Goal: Task Accomplishment & Management: Manage account settings

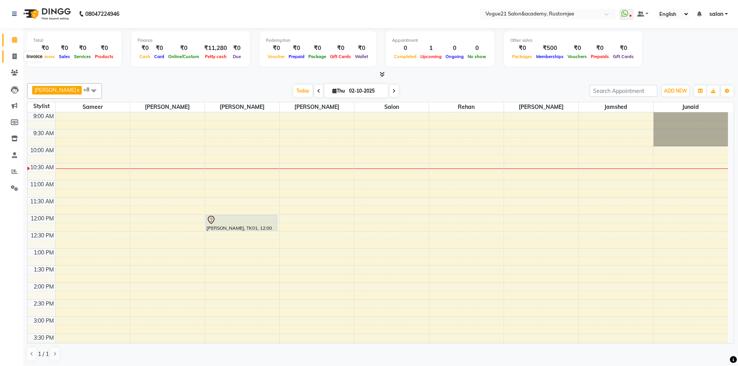
click at [18, 57] on span at bounding box center [15, 56] width 14 height 9
select select "service"
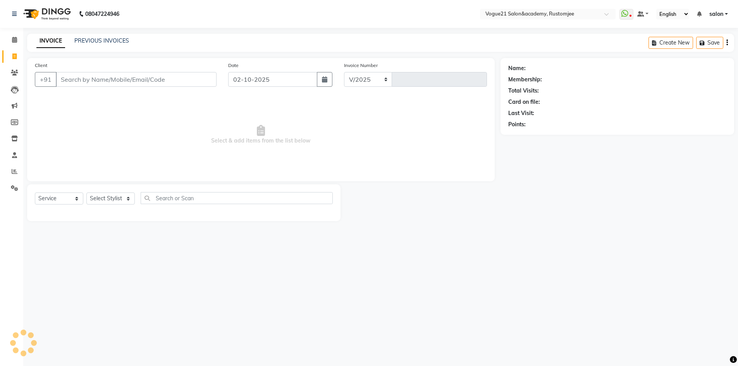
select select "8171"
type input "3320"
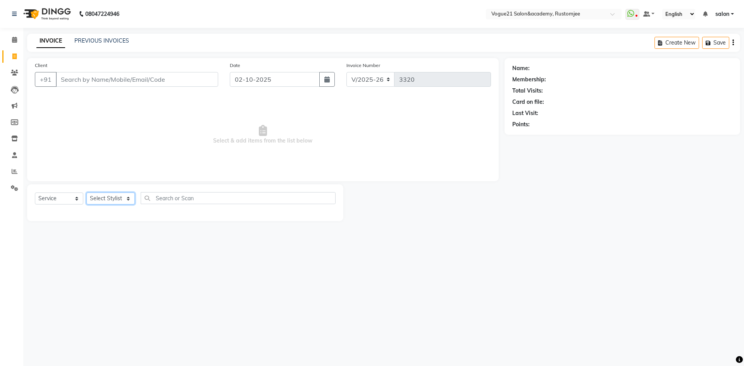
click at [111, 198] on select "Select Stylist" at bounding box center [110, 198] width 48 height 12
click at [101, 43] on link "PREVIOUS INVOICES" at bounding box center [101, 40] width 55 height 7
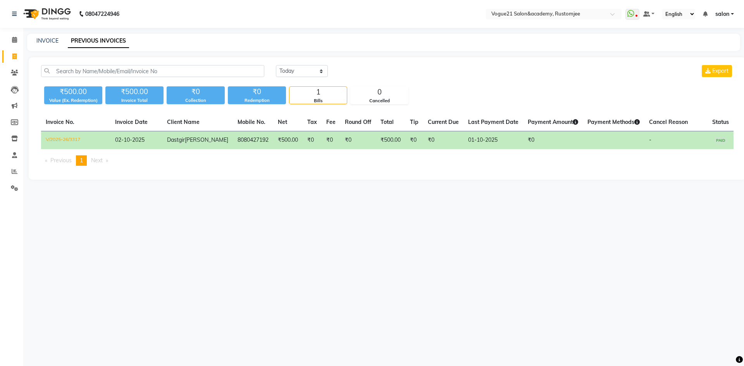
click at [201, 143] on td "Dastgir Pojee" at bounding box center [197, 140] width 70 height 18
click at [17, 58] on span at bounding box center [15, 56] width 14 height 9
select select "service"
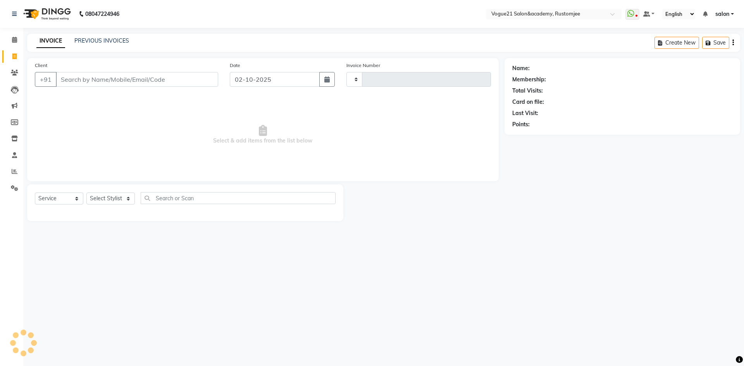
type input "3320"
select select "8171"
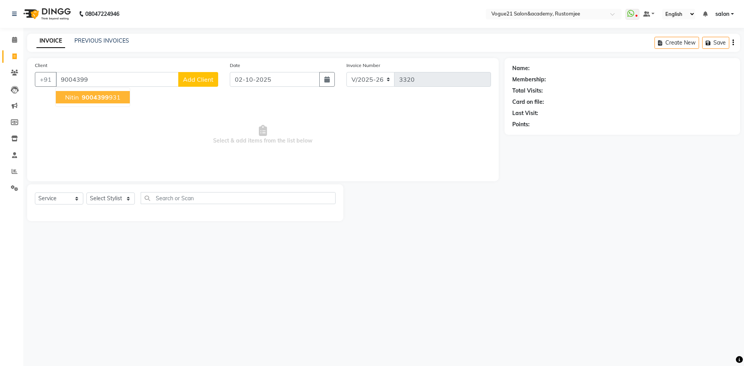
click at [108, 95] on ngb-highlight "9004399 931" at bounding box center [100, 97] width 40 height 8
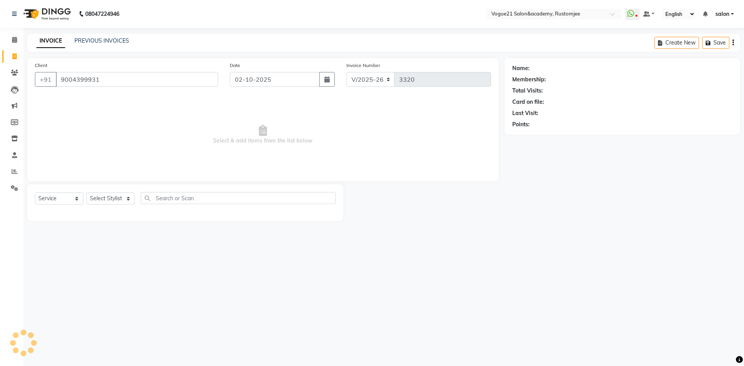
type input "9004399931"
click at [112, 197] on select "Select Stylist aahil alicia anju soni Jamshed junaid Pooja yadav priya jadhav r…" at bounding box center [110, 198] width 48 height 12
select select "77867"
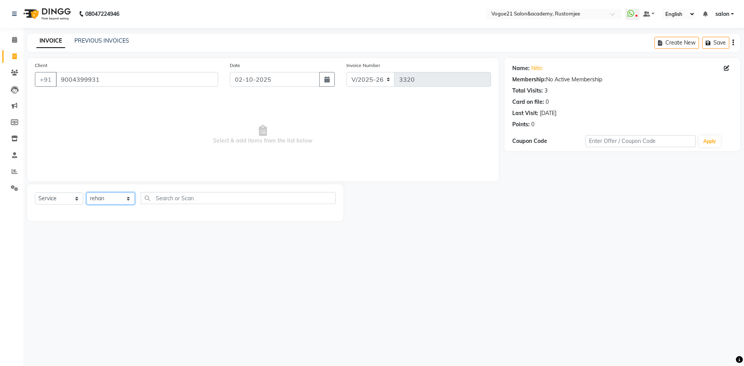
click at [86, 192] on select "Select Stylist aahil alicia anju soni Jamshed junaid Pooja yadav priya jadhav r…" at bounding box center [110, 198] width 48 height 12
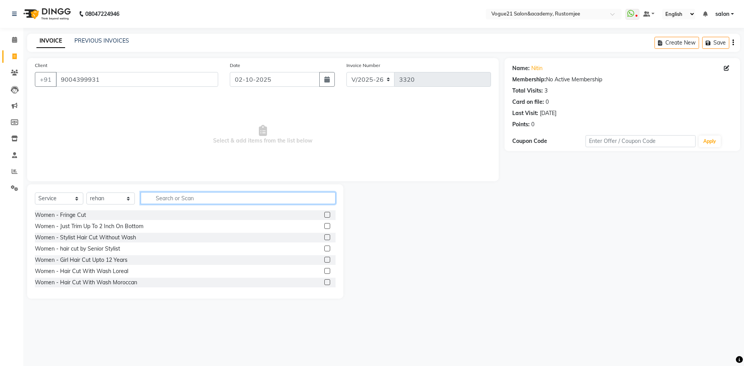
click at [181, 199] on input "text" at bounding box center [238, 198] width 195 height 12
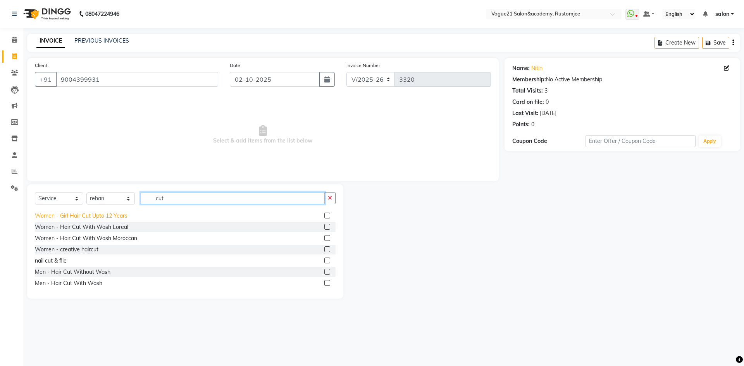
scroll to position [77, 0]
type input "cut"
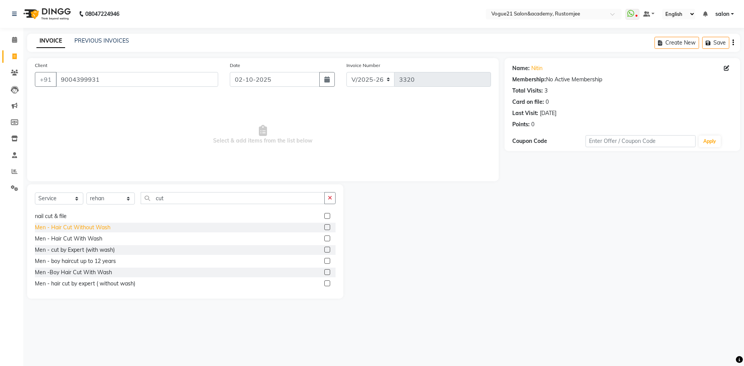
click at [98, 226] on div "Men - Hair Cut Without Wash" at bounding box center [73, 227] width 76 height 8
checkbox input "false"
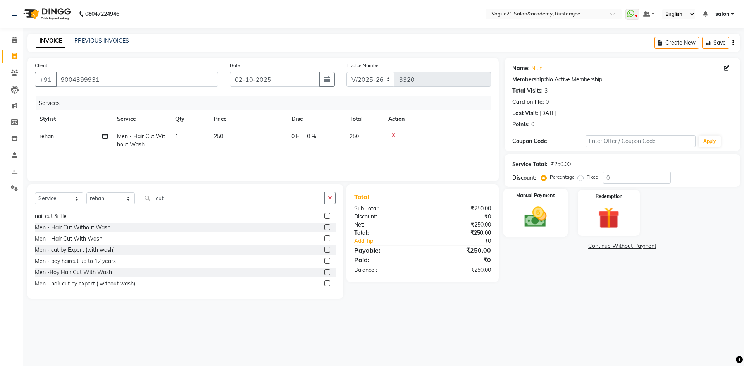
click at [538, 222] on img at bounding box center [535, 217] width 36 height 26
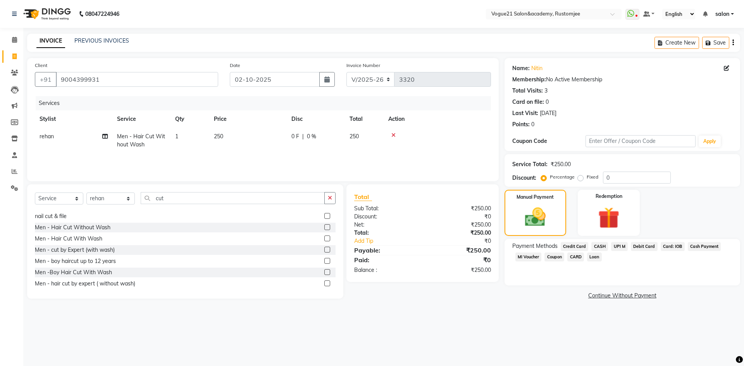
click at [620, 247] on span "UPI M" at bounding box center [619, 246] width 17 height 9
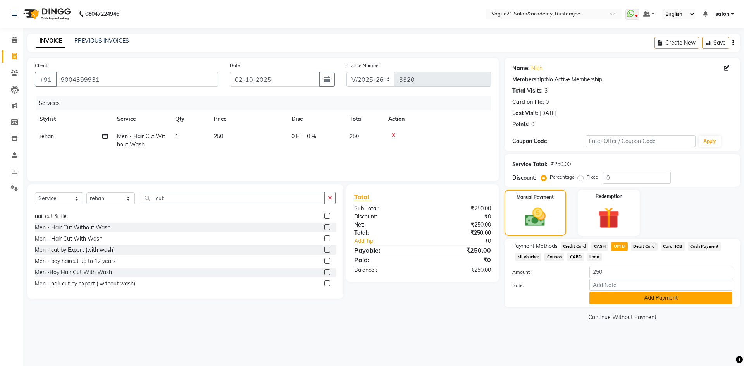
click at [622, 297] on button "Add Payment" at bounding box center [660, 298] width 143 height 12
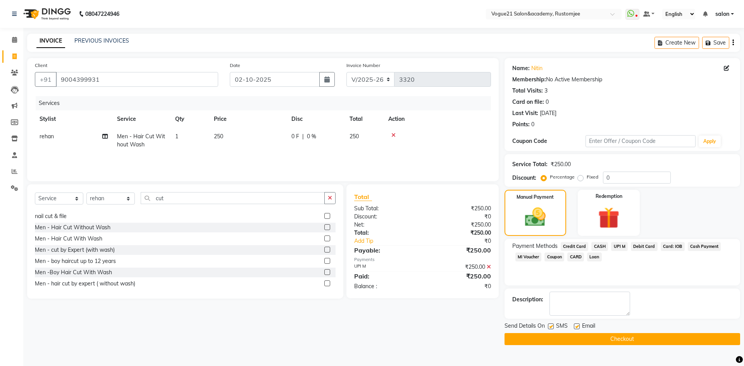
click at [570, 338] on button "Checkout" at bounding box center [621, 339] width 235 height 12
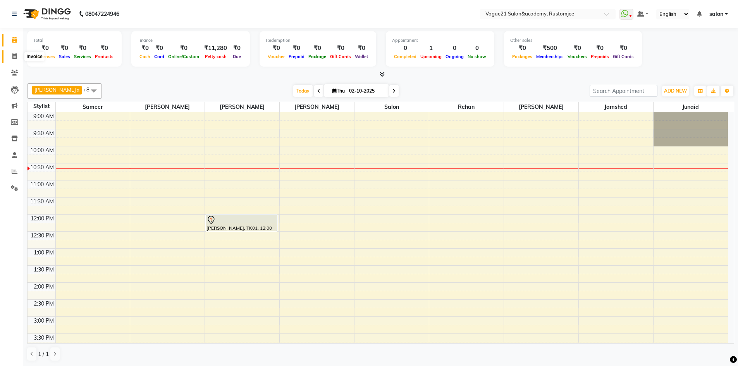
click at [12, 58] on icon at bounding box center [14, 56] width 4 height 6
select select "service"
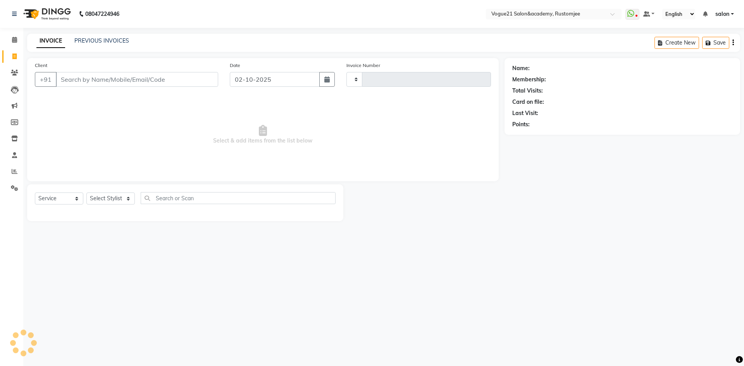
type input "3321"
select select "8171"
click at [86, 39] on link "PREVIOUS INVOICES" at bounding box center [101, 40] width 55 height 7
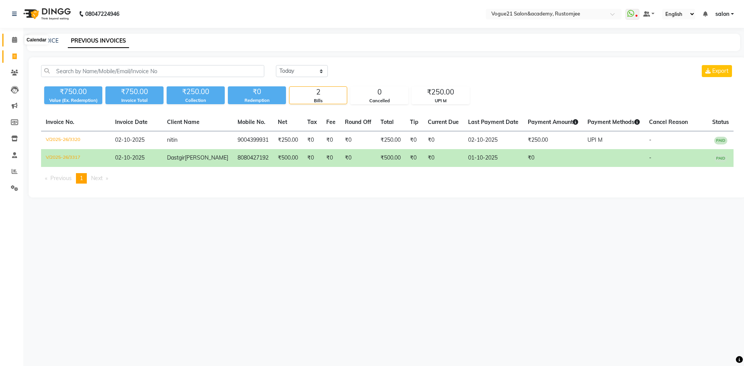
click at [14, 40] on icon at bounding box center [14, 40] width 5 height 6
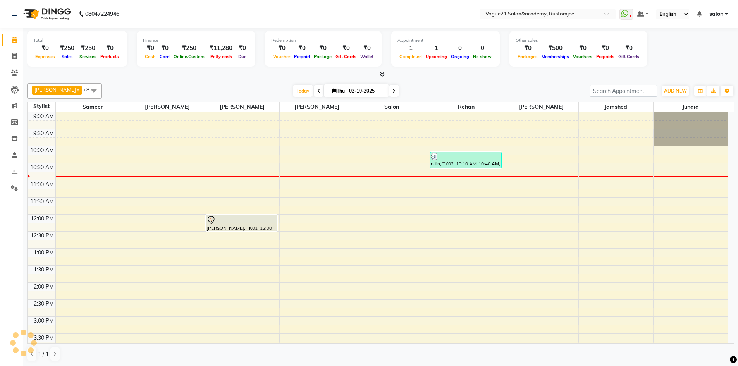
scroll to position [0, 0]
click at [12, 59] on span at bounding box center [15, 56] width 14 height 9
select select "8171"
select select "service"
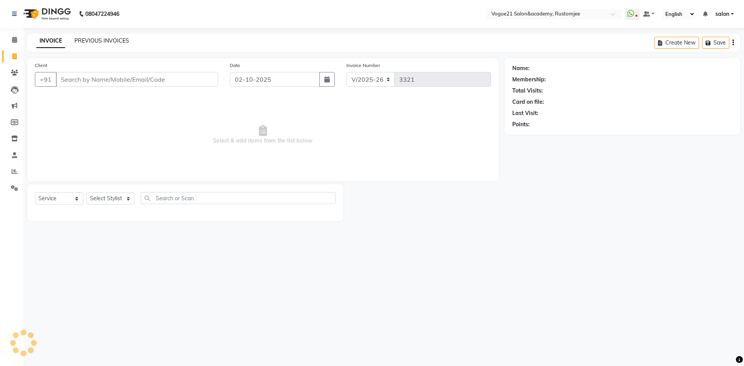
click at [93, 41] on link "PREVIOUS INVOICES" at bounding box center [101, 40] width 55 height 7
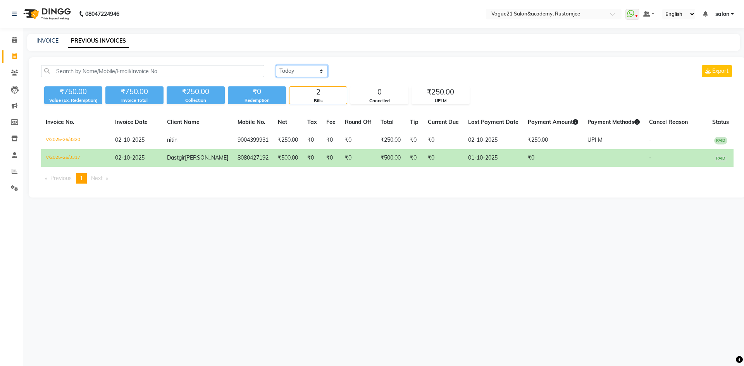
click at [292, 69] on select "Today Yesterday Custom Range" at bounding box center [302, 71] width 52 height 12
select select "yesterday"
click at [276, 65] on select "Today Yesterday Custom Range" at bounding box center [302, 71] width 52 height 12
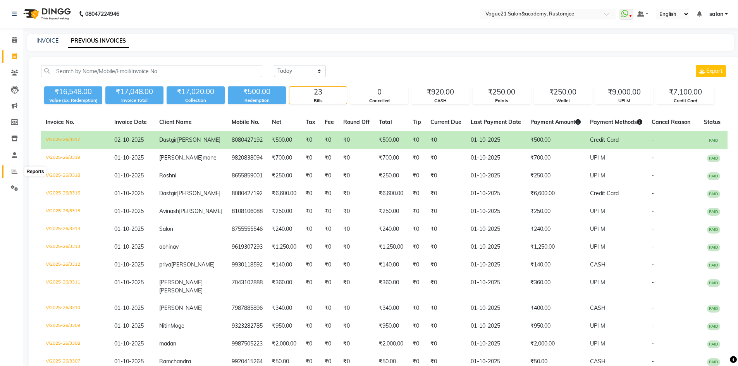
click at [13, 174] on icon at bounding box center [15, 171] width 6 height 6
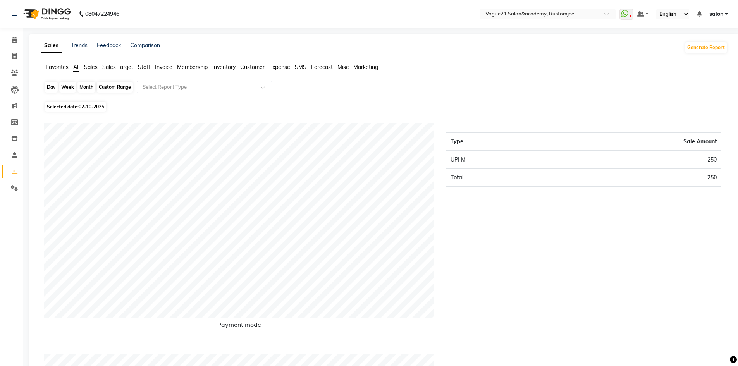
click at [55, 90] on div "Day" at bounding box center [51, 87] width 13 height 11
select select "10"
select select "2025"
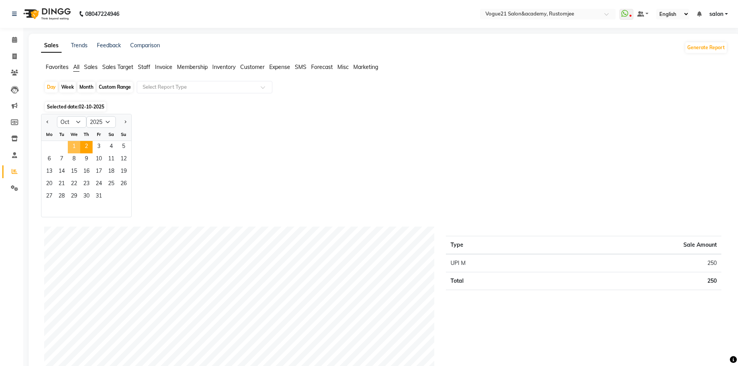
click at [70, 147] on span "1" at bounding box center [74, 147] width 12 height 12
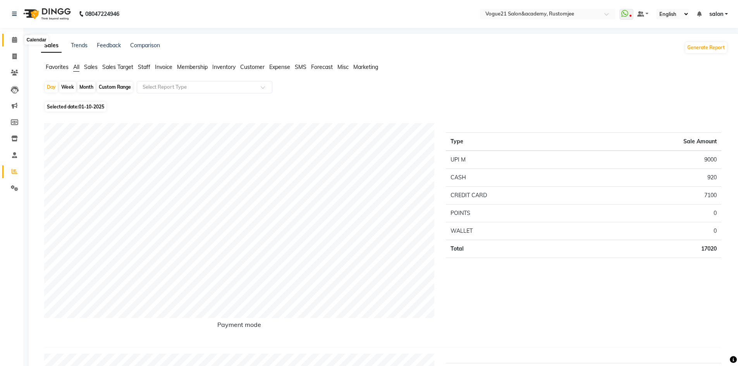
drag, startPoint x: 15, startPoint y: 42, endPoint x: 17, endPoint y: 36, distance: 6.3
click at [15, 42] on icon at bounding box center [14, 40] width 5 height 6
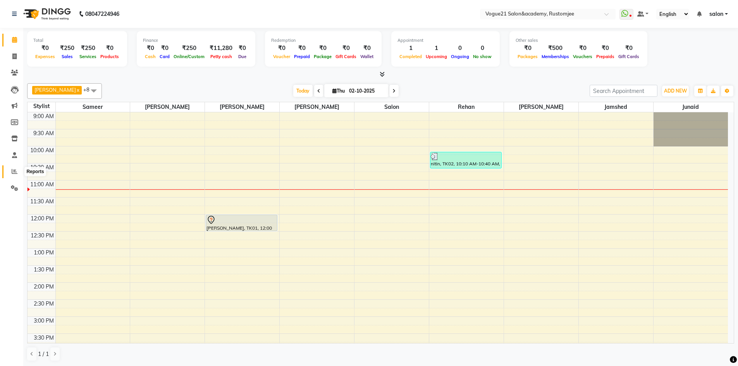
click at [14, 172] on icon at bounding box center [15, 171] width 6 height 6
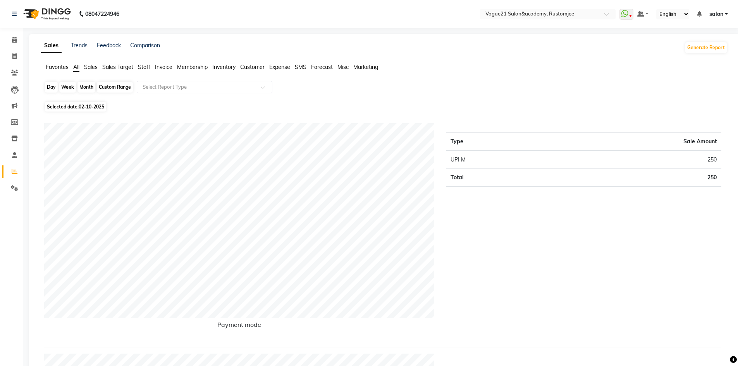
click at [52, 84] on div "Day" at bounding box center [51, 87] width 13 height 11
select select "10"
select select "2025"
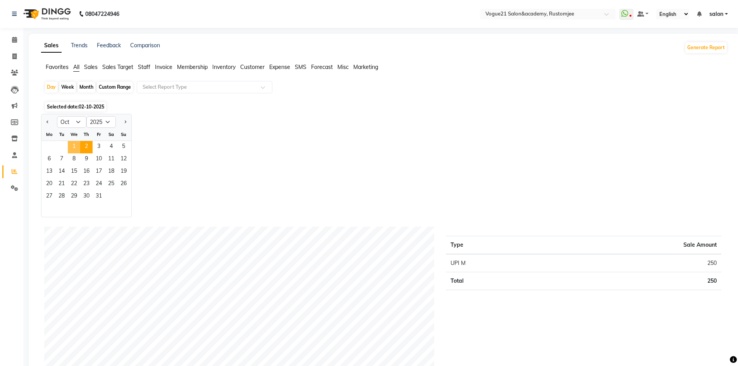
click at [72, 147] on span "1" at bounding box center [74, 147] width 12 height 12
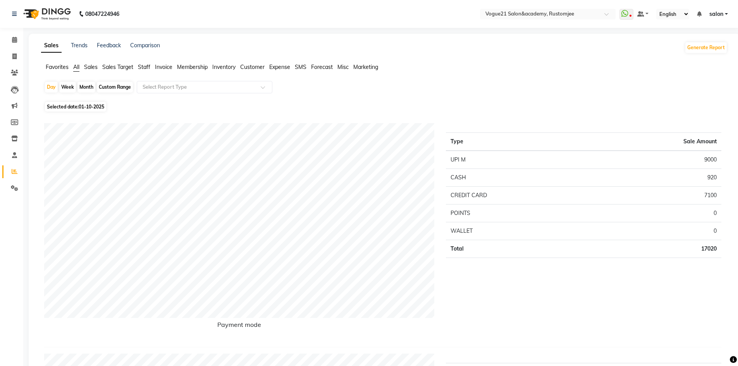
click at [144, 68] on span "Staff" at bounding box center [144, 67] width 12 height 7
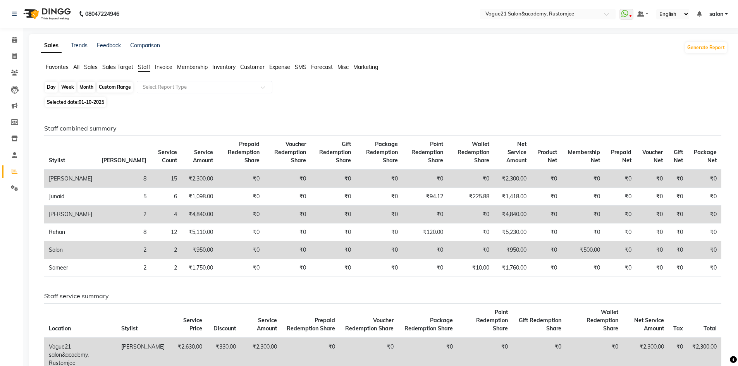
click at [54, 88] on div "Day" at bounding box center [51, 87] width 13 height 11
select select "10"
select select "2025"
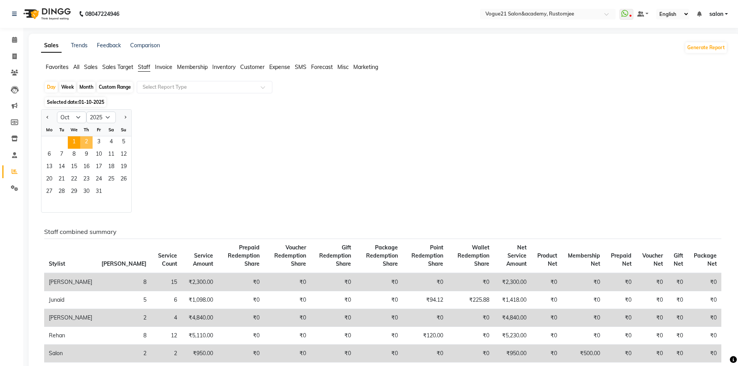
click at [87, 140] on span "2" at bounding box center [86, 142] width 12 height 12
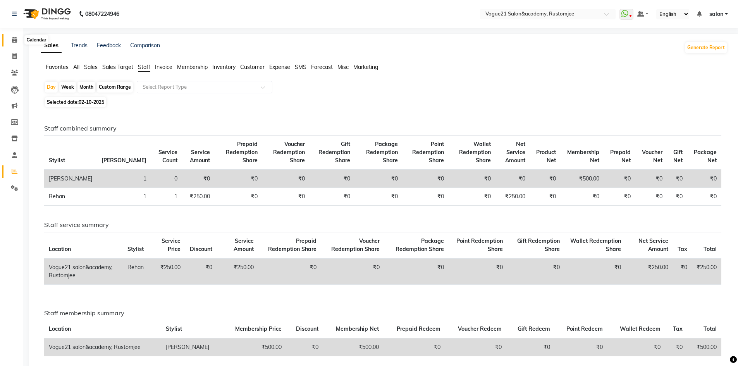
click at [13, 42] on icon at bounding box center [14, 40] width 5 height 6
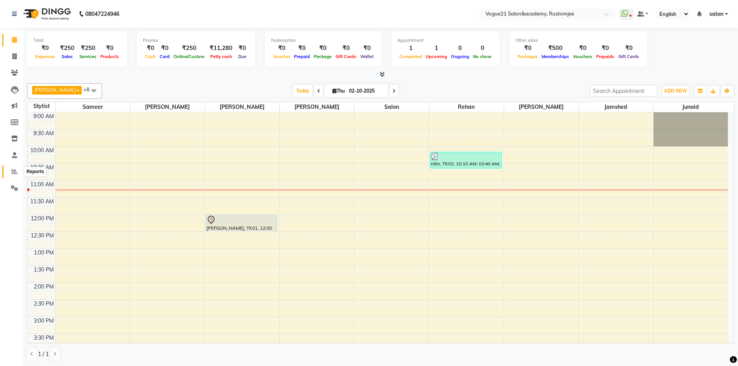
click at [10, 172] on span at bounding box center [15, 171] width 14 height 9
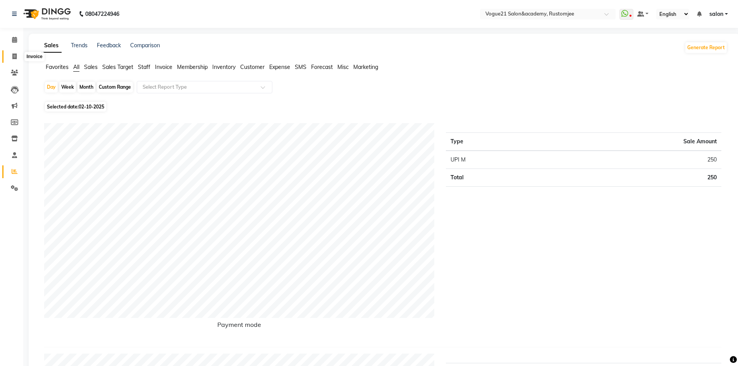
click at [15, 55] on icon at bounding box center [14, 56] width 4 height 6
select select "8171"
select select "service"
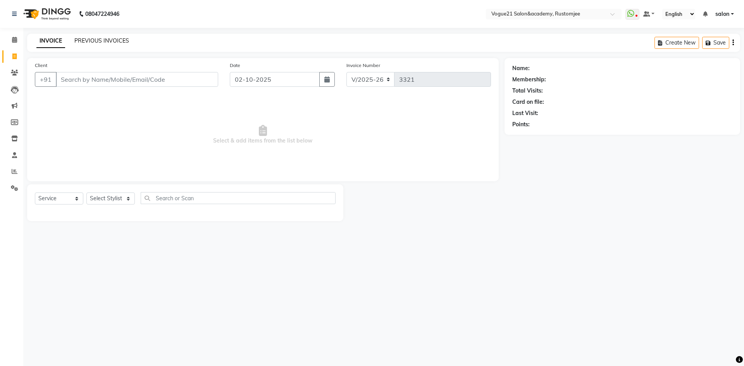
click at [98, 41] on link "PREVIOUS INVOICES" at bounding box center [101, 40] width 55 height 7
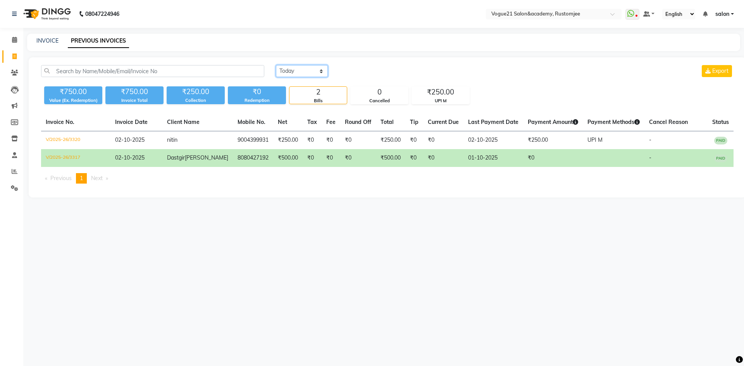
click at [303, 72] on select "Today Yesterday Custom Range" at bounding box center [302, 71] width 52 height 12
select select "yesterday"
click at [276, 65] on select "Today Yesterday Custom Range" at bounding box center [302, 71] width 52 height 12
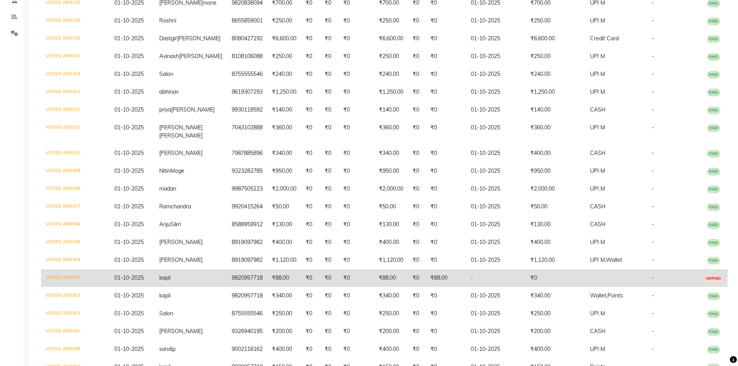
scroll to position [274, 0]
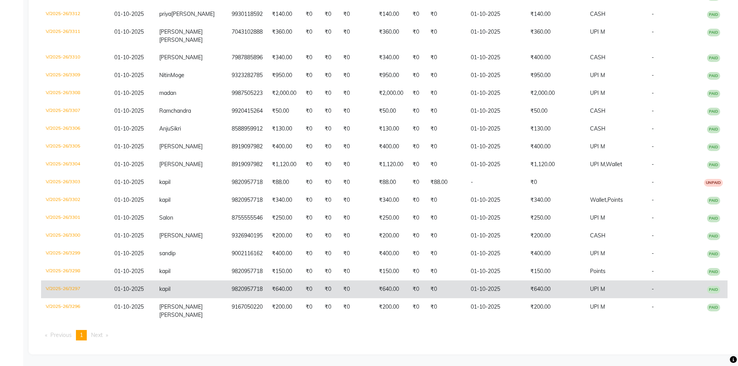
click at [380, 288] on td "₹640.00" at bounding box center [391, 289] width 34 height 18
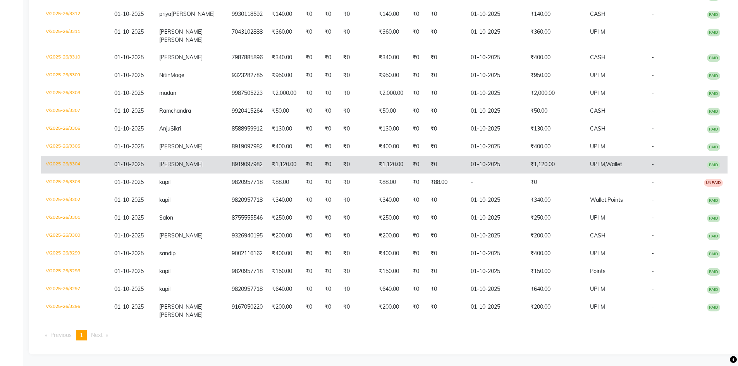
click at [374, 166] on td "₹1,120.00" at bounding box center [391, 165] width 34 height 18
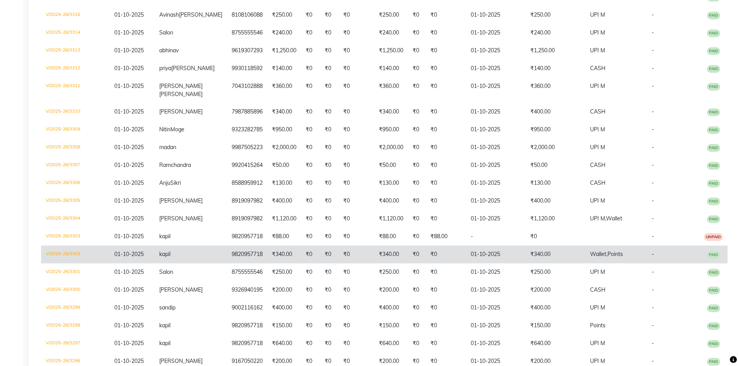
scroll to position [158, 0]
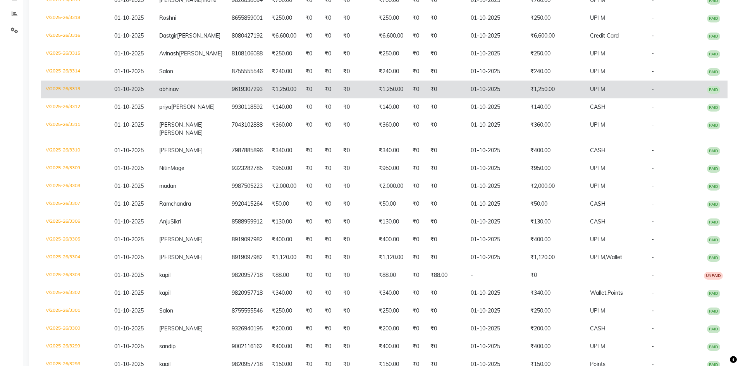
click at [341, 98] on td "₹0" at bounding box center [357, 90] width 36 height 18
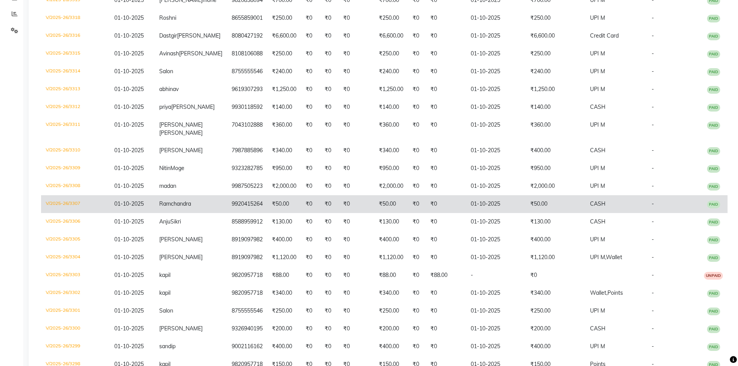
scroll to position [119, 0]
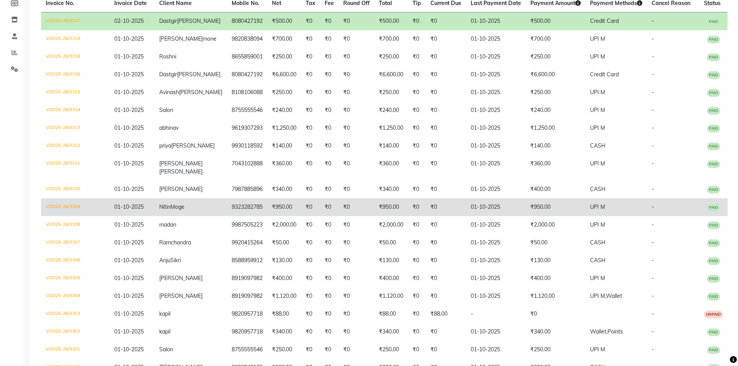
click at [374, 216] on td "₹950.00" at bounding box center [391, 207] width 34 height 18
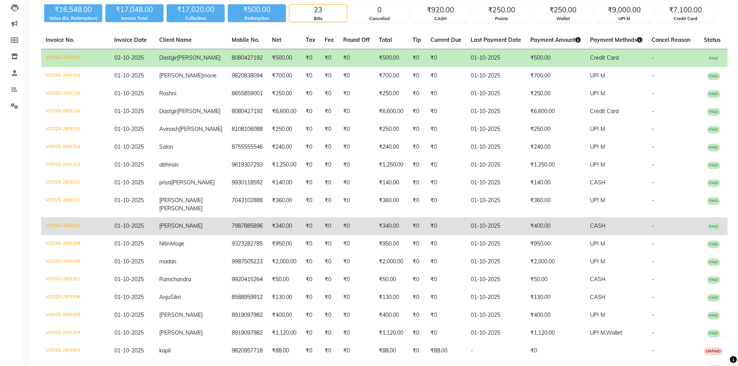
scroll to position [80, 0]
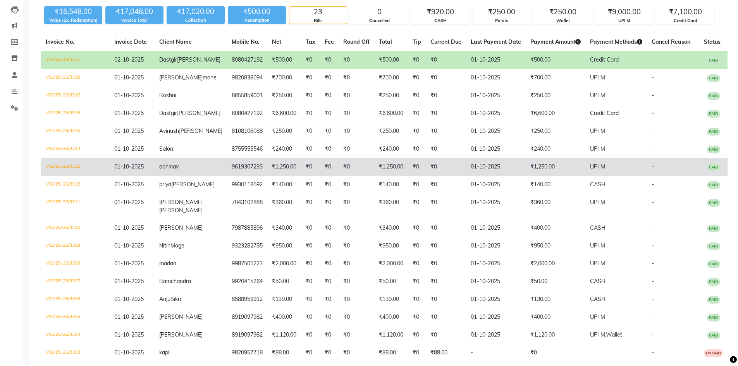
click at [339, 176] on td "₹0" at bounding box center [357, 167] width 36 height 18
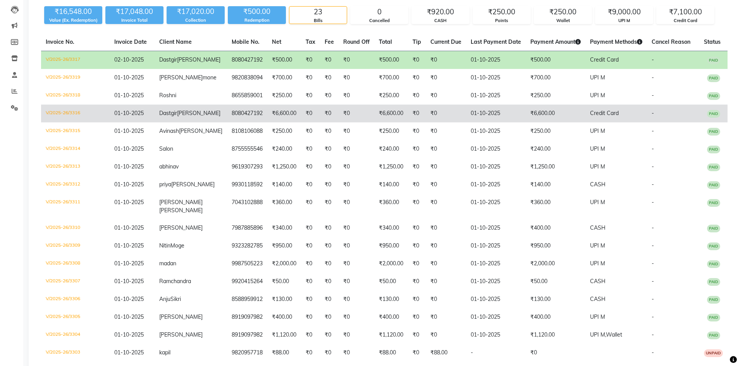
click at [339, 122] on td "₹0" at bounding box center [357, 114] width 36 height 18
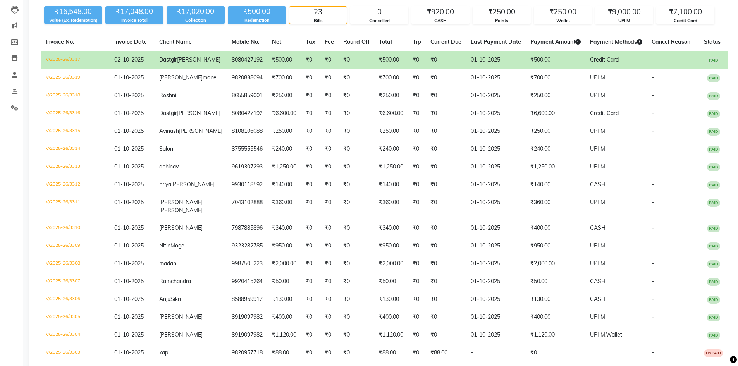
click at [301, 66] on td "₹0" at bounding box center [310, 60] width 19 height 18
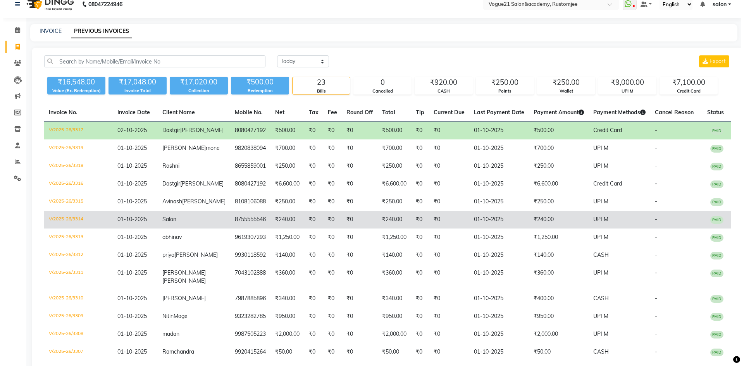
scroll to position [0, 0]
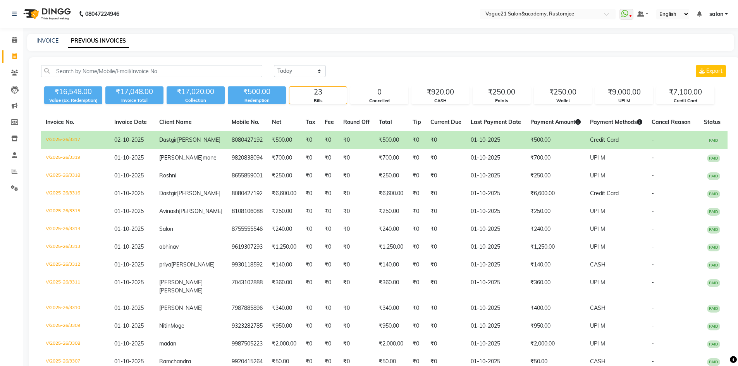
click at [711, 15] on span "salon" at bounding box center [716, 14] width 14 height 8
click at [693, 54] on link "Sign out" at bounding box center [688, 53] width 71 height 12
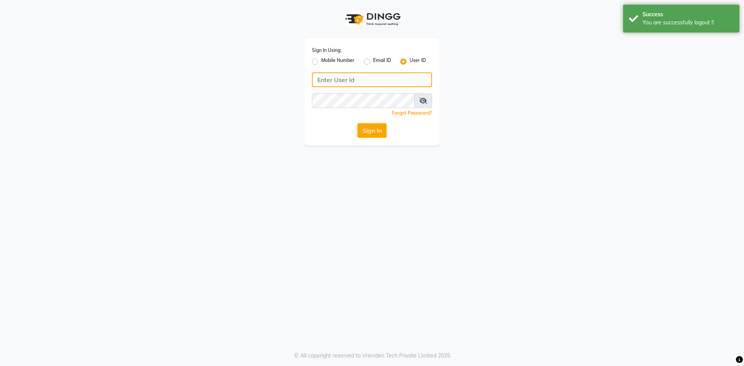
click at [361, 75] on input "Username" at bounding box center [372, 79] width 120 height 15
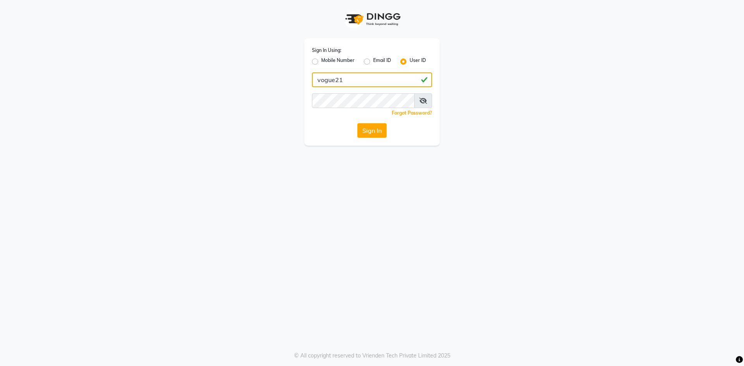
type input "vogue21"
click at [422, 100] on icon at bounding box center [423, 101] width 8 height 6
click at [375, 130] on button "Sign In" at bounding box center [371, 130] width 29 height 15
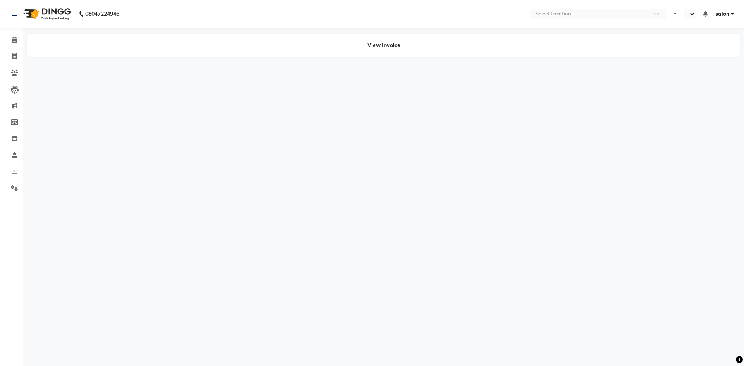
select select "en"
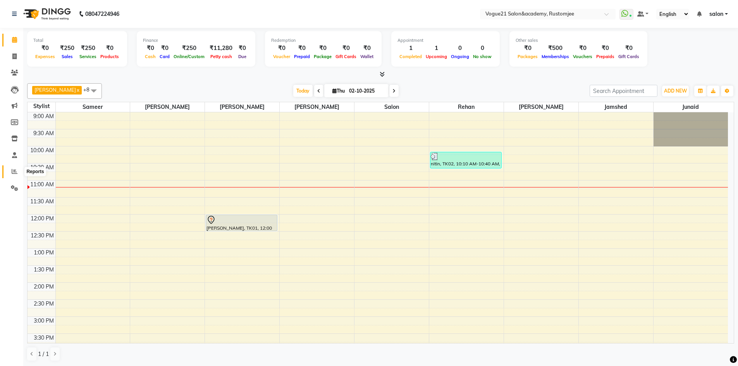
click at [13, 174] on icon at bounding box center [15, 171] width 6 height 6
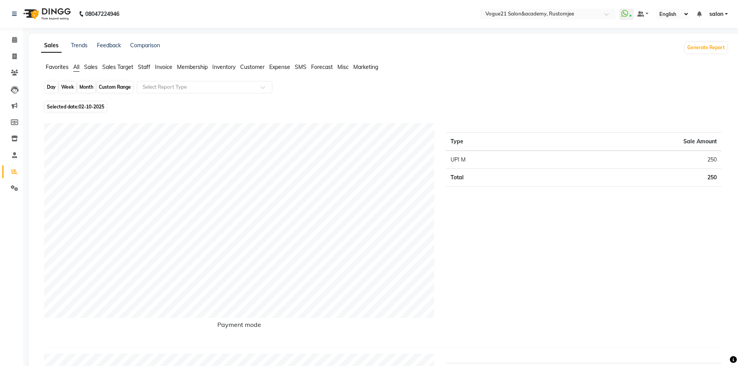
click at [48, 88] on div "Day" at bounding box center [51, 87] width 13 height 11
select select "10"
select select "2025"
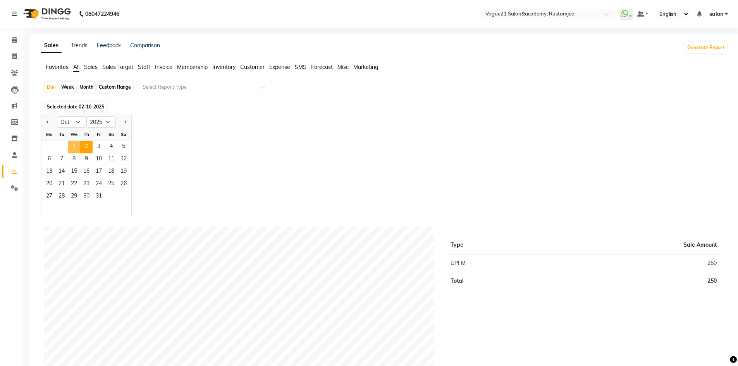
click at [72, 145] on span "1" at bounding box center [74, 147] width 12 height 12
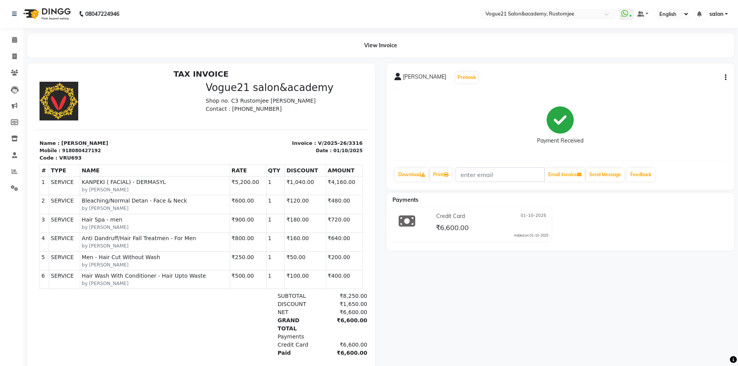
scroll to position [6, 0]
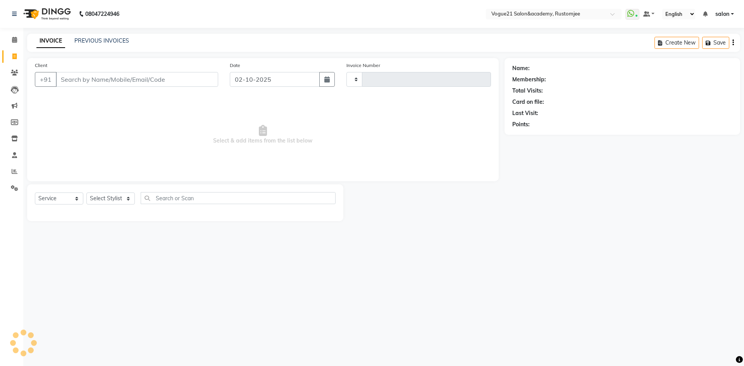
select select "service"
click at [104, 200] on select "Select Stylist" at bounding box center [110, 198] width 48 height 12
type input "3321"
select select "8171"
select select "76930"
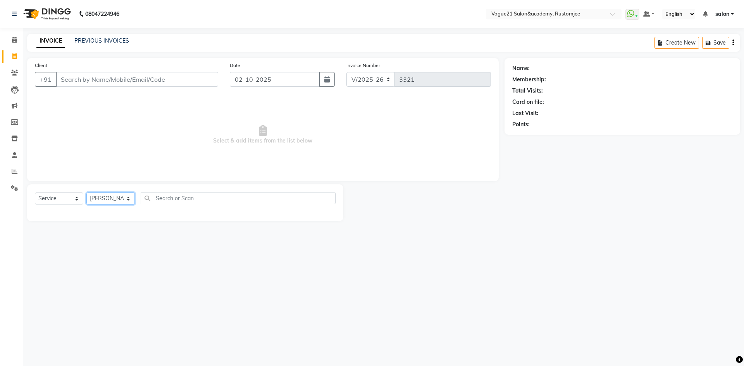
click at [86, 192] on select "Select Stylist [PERSON_NAME] [PERSON_NAME] [PERSON_NAME] [PERSON_NAME] [PERSON_…" at bounding box center [110, 198] width 48 height 12
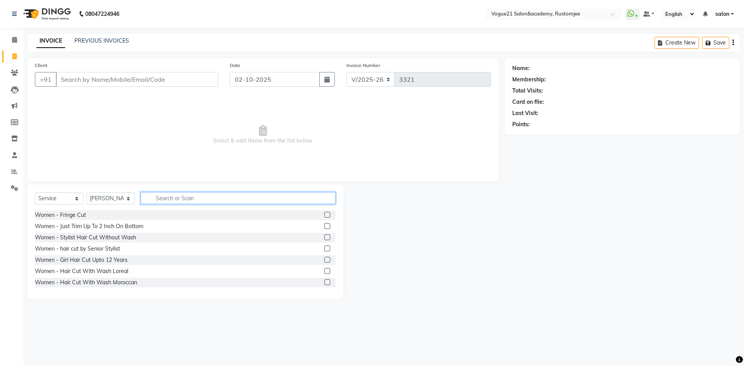
click at [160, 197] on input "text" at bounding box center [238, 198] width 195 height 12
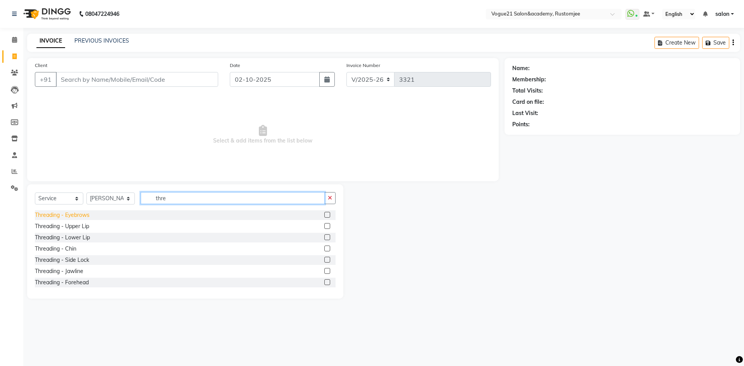
type input "thre"
click at [78, 218] on div "Threading - Eyebrows" at bounding box center [62, 215] width 55 height 8
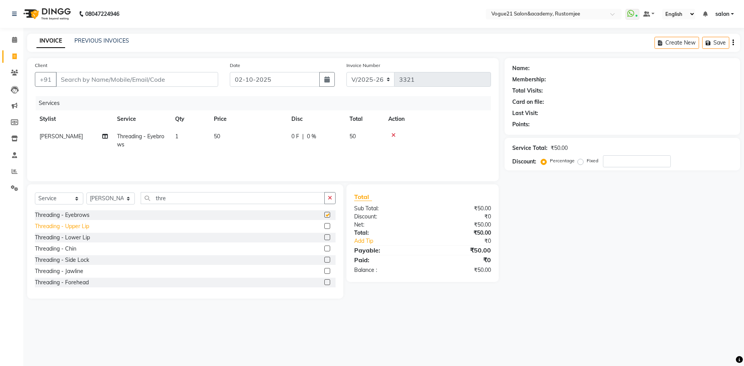
checkbox input "false"
click at [78, 228] on div "Threading - Upper Lip" at bounding box center [62, 226] width 54 height 8
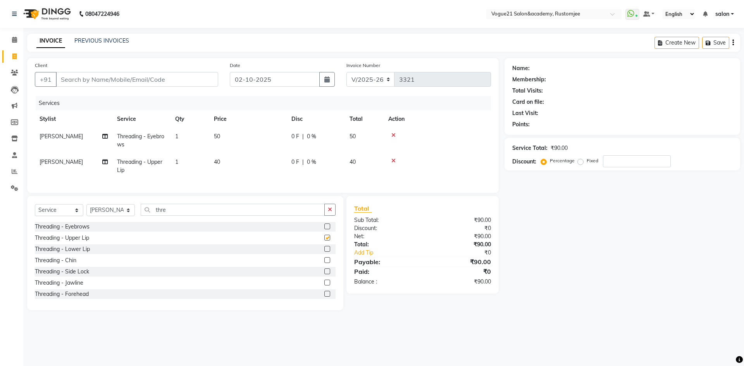
checkbox input "false"
click at [154, 78] on input "Client" at bounding box center [137, 79] width 162 height 15
type input "8"
type input "0"
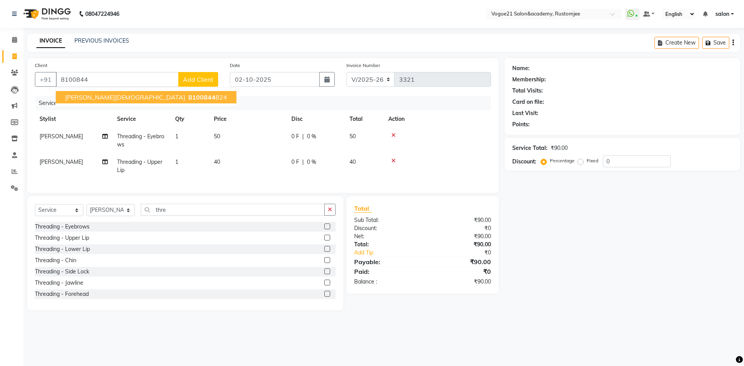
click at [53, 101] on div "Services" at bounding box center [266, 103] width 461 height 14
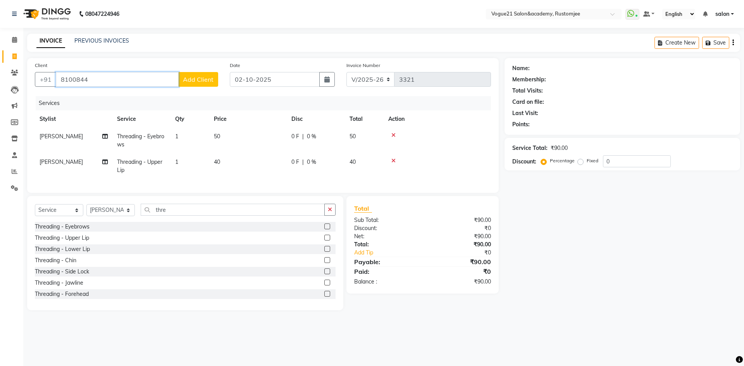
click at [94, 82] on input "8100844" at bounding box center [117, 79] width 123 height 15
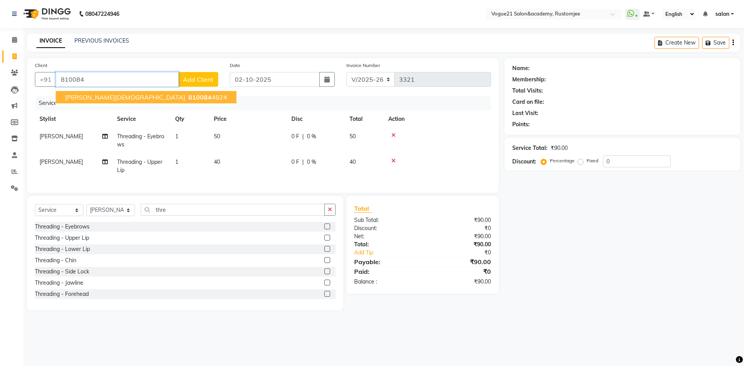
click at [187, 97] on ngb-highlight "810084 4824" at bounding box center [207, 97] width 40 height 8
type input "8100844824"
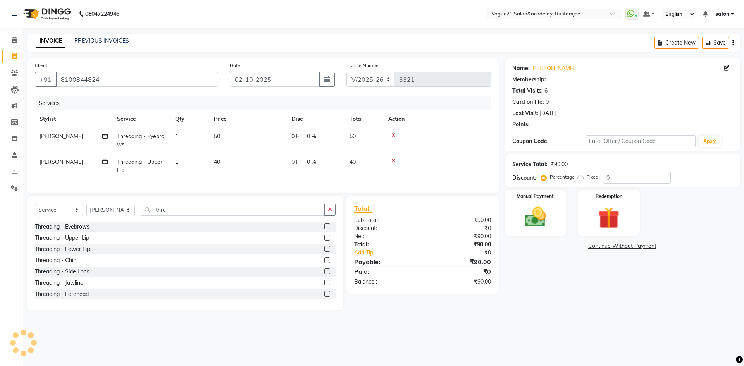
select select "1: Object"
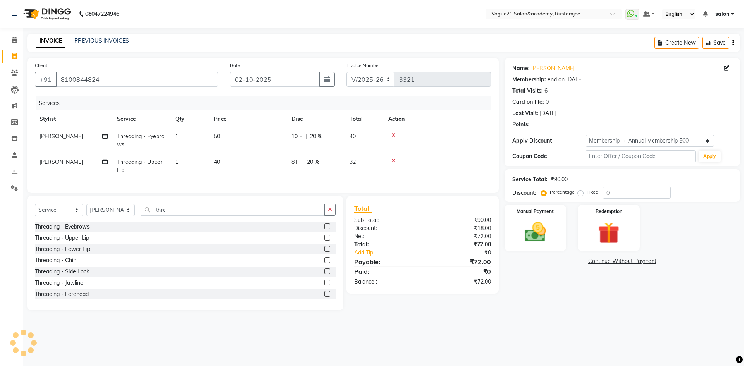
type input "20"
click at [535, 239] on img at bounding box center [535, 232] width 36 height 26
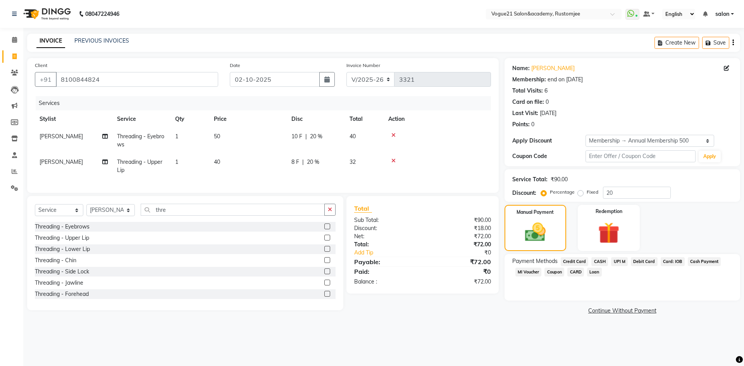
click at [598, 261] on span "CASH" at bounding box center [599, 261] width 17 height 9
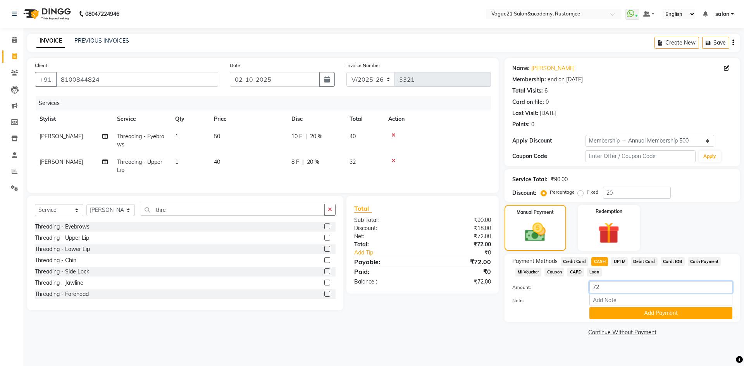
click at [608, 286] on input "72" at bounding box center [660, 287] width 143 height 12
type input "7"
type input "100"
click at [615, 312] on button "Add Payment" at bounding box center [660, 313] width 143 height 12
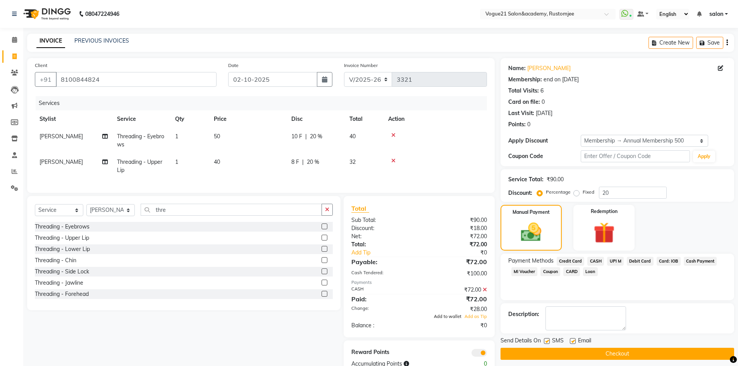
click at [445, 319] on span "Add to wallet" at bounding box center [447, 316] width 27 height 5
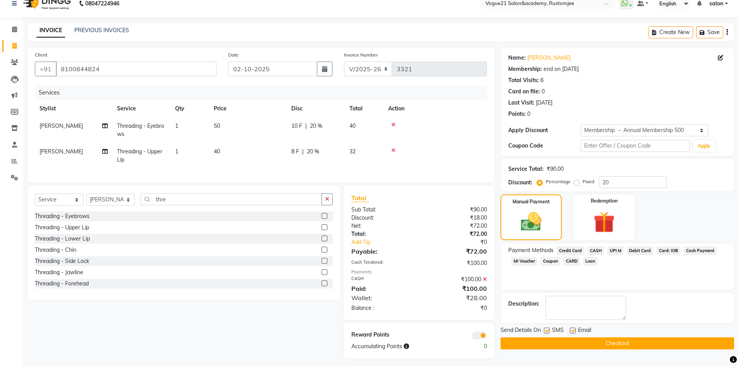
scroll to position [20, 0]
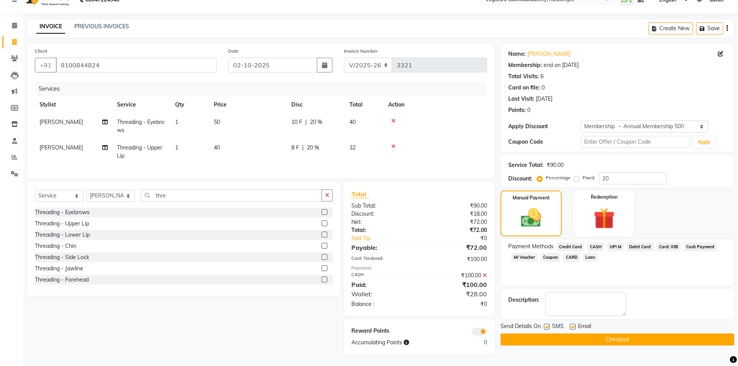
click at [571, 335] on button "Checkout" at bounding box center [617, 339] width 234 height 12
